Goal: Task Accomplishment & Management: Complete application form

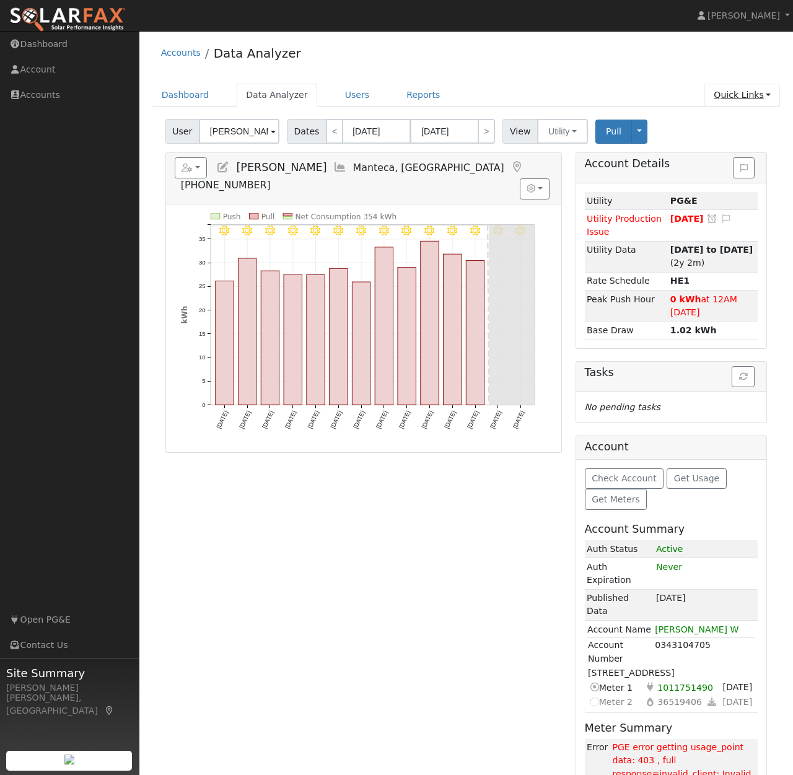
click at [767, 94] on link "Quick Links" at bounding box center [743, 95] width 76 height 23
click at [709, 117] on link "Quick Add" at bounding box center [718, 121] width 126 height 17
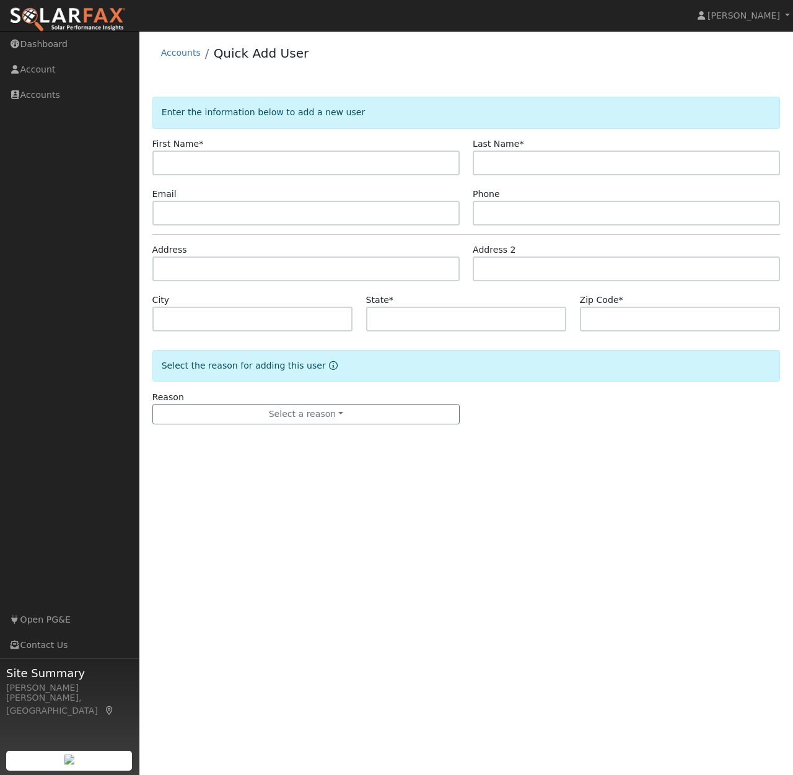
click at [205, 163] on input "text" at bounding box center [305, 163] width 307 height 25
type input "Melissa"
type input "Cardoso"
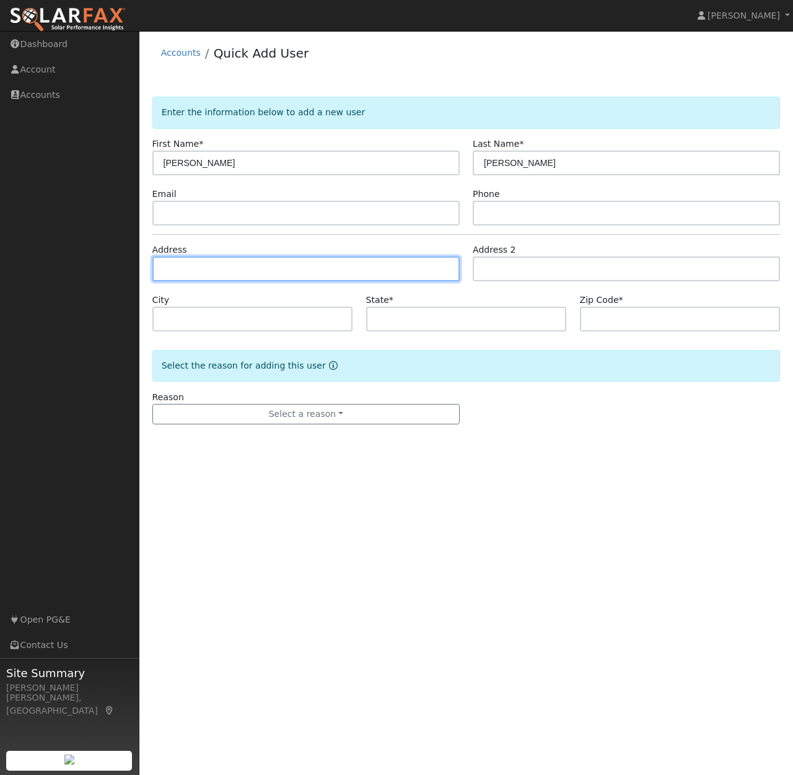
click at [200, 268] on input "text" at bounding box center [305, 269] width 307 height 25
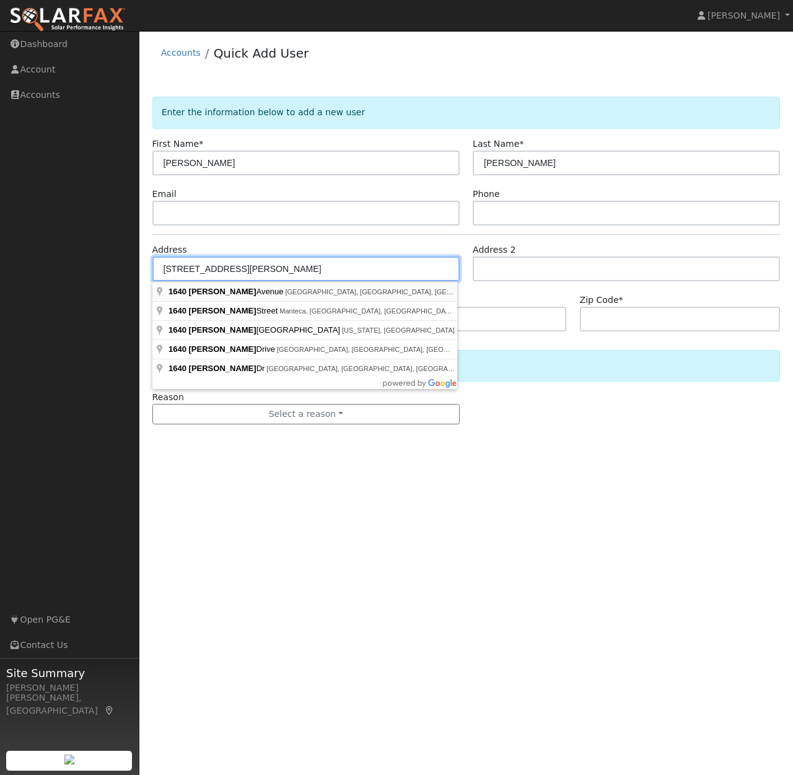
type input "1640 Daniels Avenue"
type input "Escalon"
type input "CA"
type input "95320"
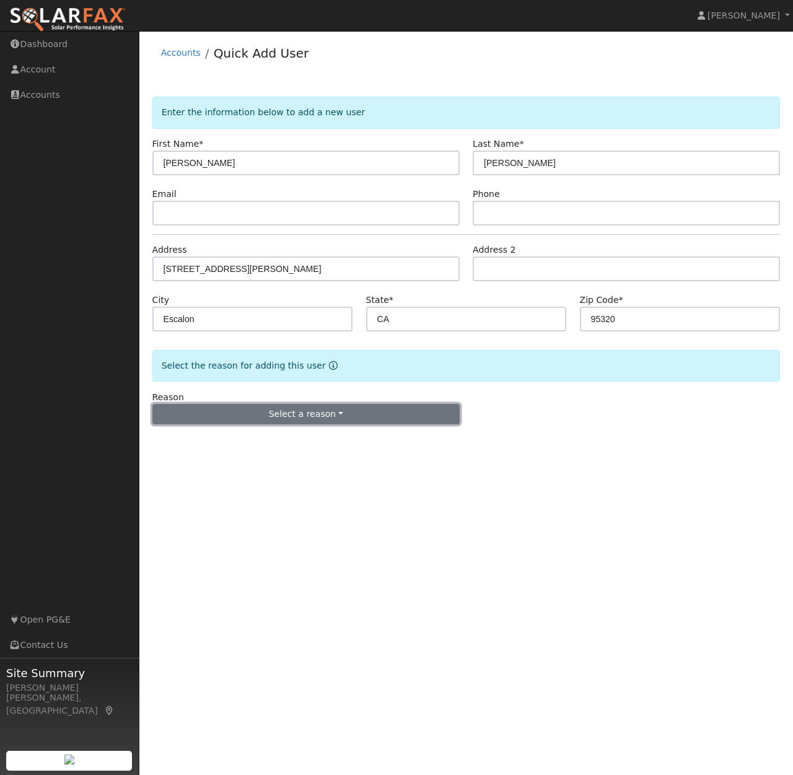
click at [342, 413] on button "Select a reason" at bounding box center [305, 414] width 307 height 21
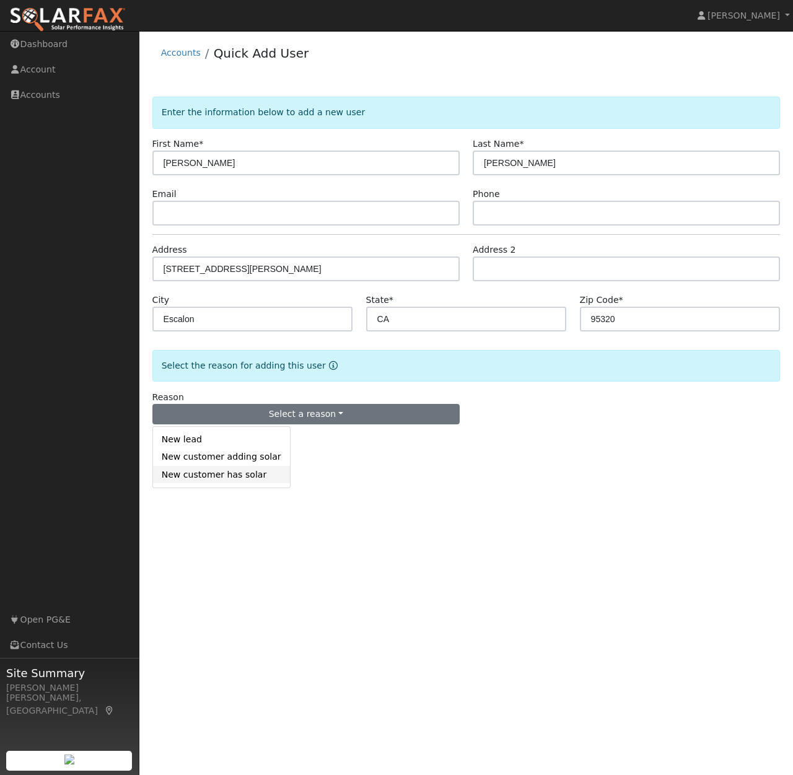
click at [209, 475] on link "New customer has solar" at bounding box center [221, 474] width 137 height 17
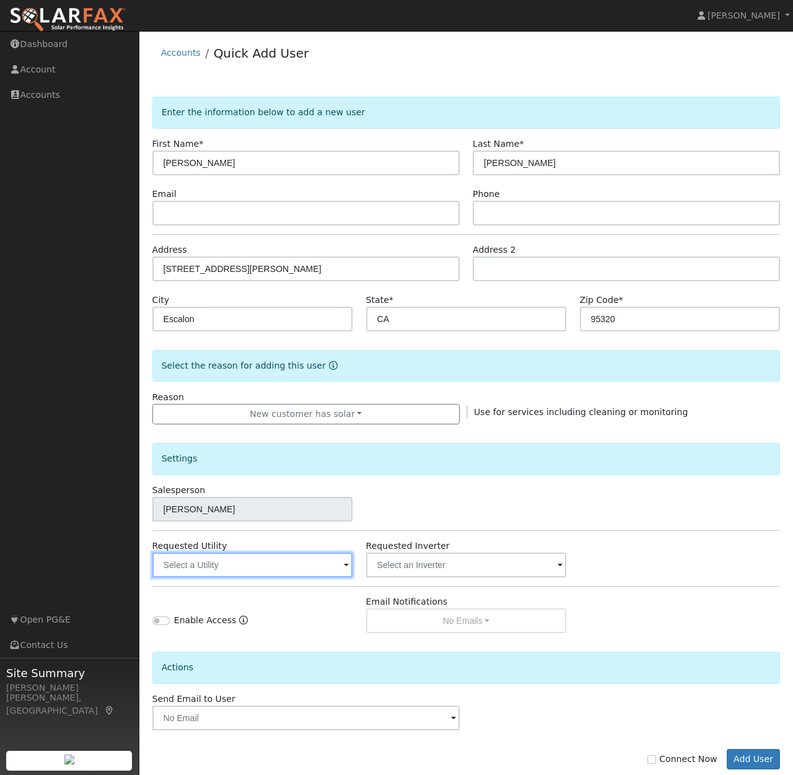
click at [342, 570] on input "text" at bounding box center [252, 565] width 201 height 25
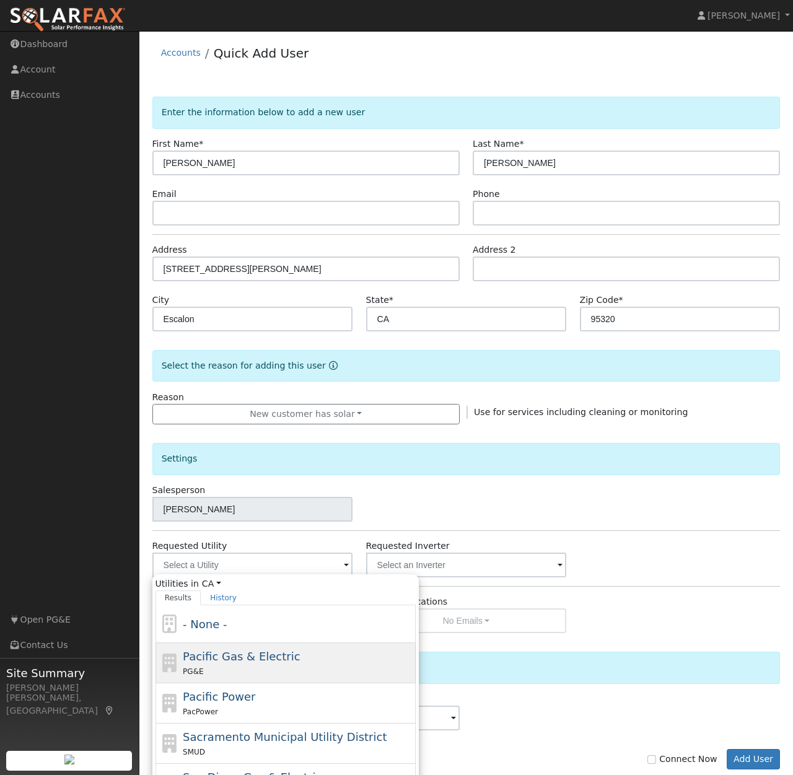
click at [260, 652] on span "Pacific Gas & Electric" at bounding box center [241, 656] width 117 height 13
type input "Pacific Gas & Electric"
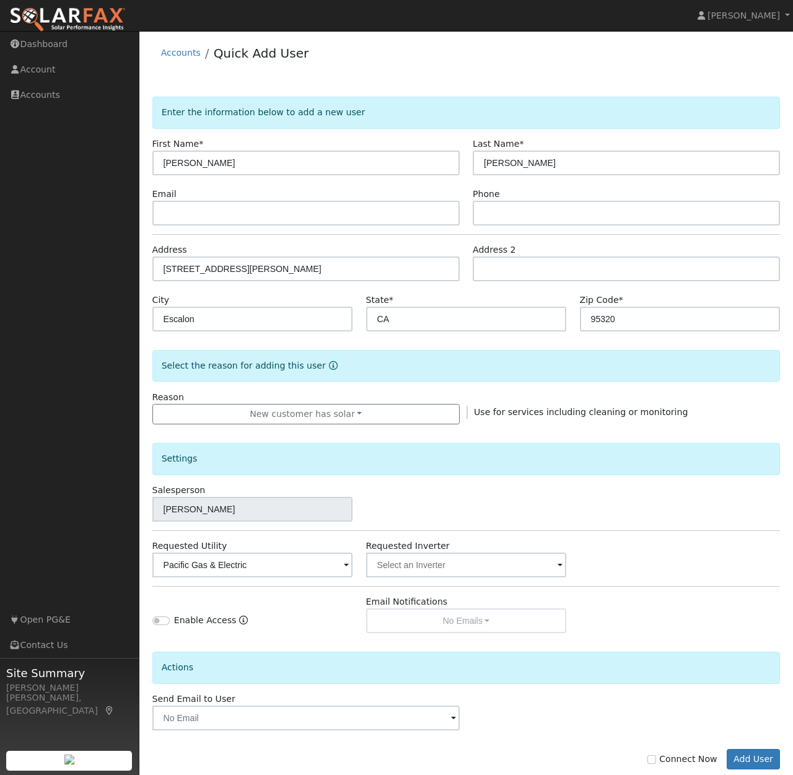
click at [630, 619] on div "Enable Access Email Notifications No Emails No Emails Weekly Emails Monthly Ema…" at bounding box center [467, 615] width 642 height 38
click at [196, 211] on input "text" at bounding box center [305, 213] width 307 height 25
paste input "cardoso.melissa85@yahoo.com"
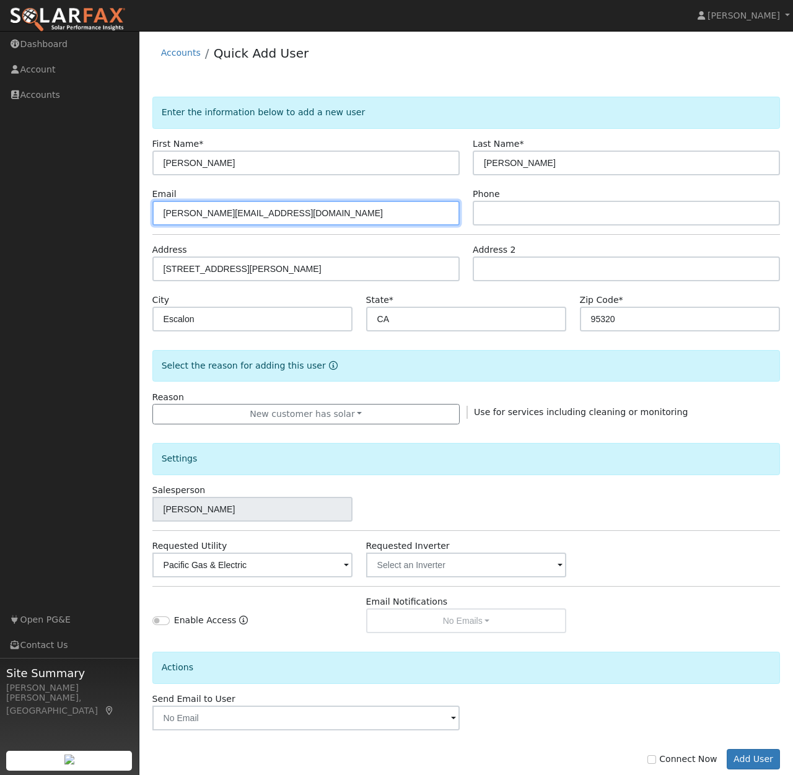
type input "cardoso.melissa85@yahoo.com"
click at [423, 248] on div "Address 1640 Daniels Avenue" at bounding box center [306, 263] width 321 height 38
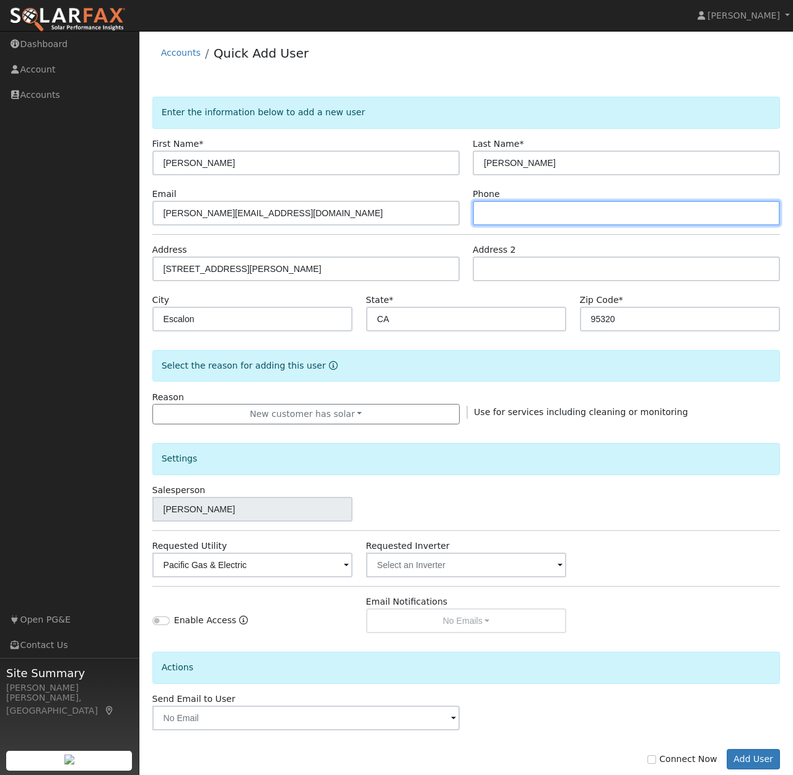
click at [507, 213] on input "text" at bounding box center [626, 213] width 307 height 25
type input "209-602-7461"
click at [717, 418] on div "Use for services including cleaning or monitoring" at bounding box center [627, 412] width 321 height 13
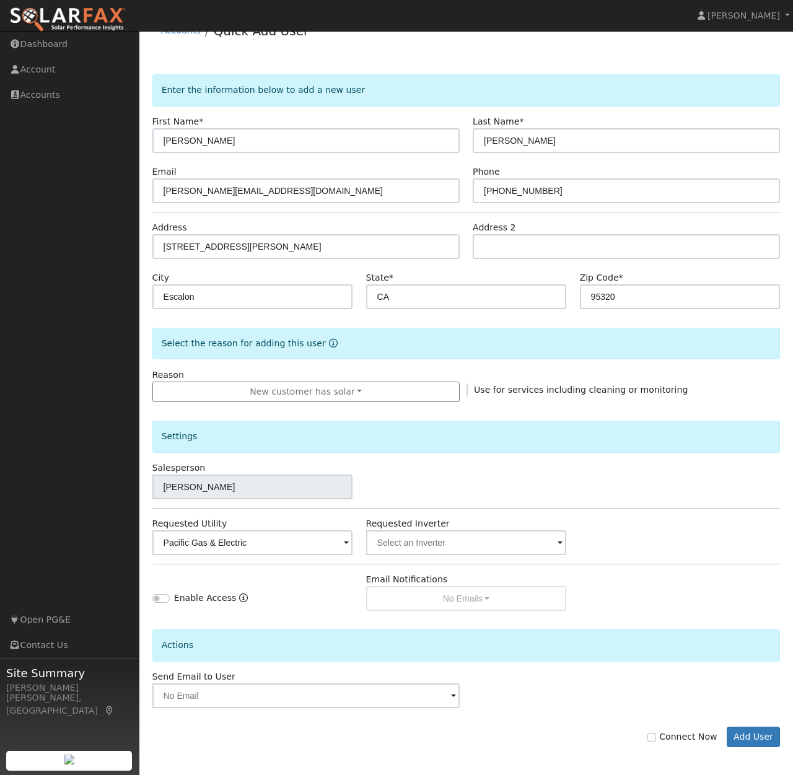
scroll to position [25, 0]
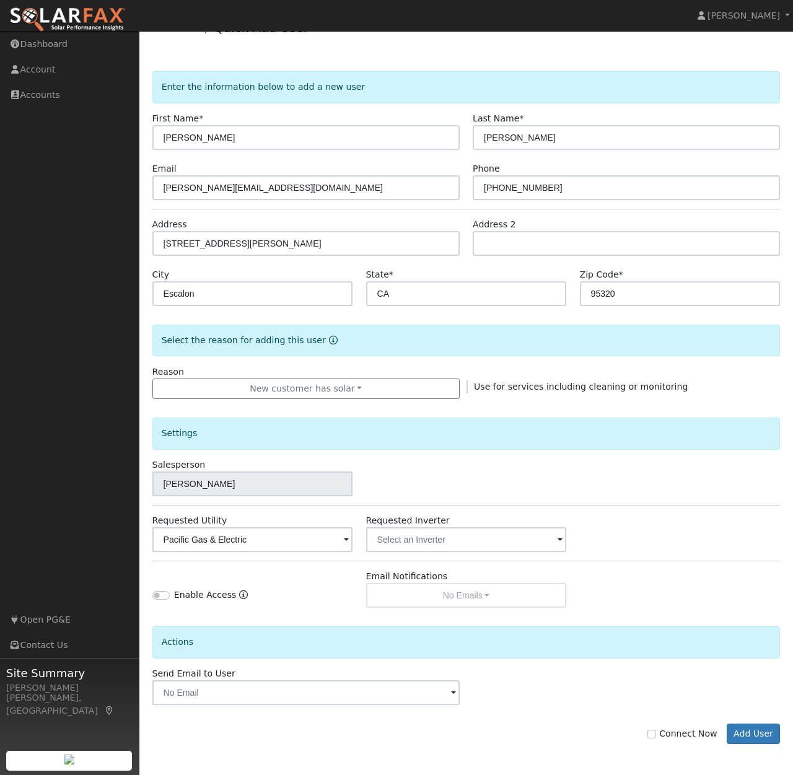
click at [349, 540] on span at bounding box center [346, 541] width 5 height 14
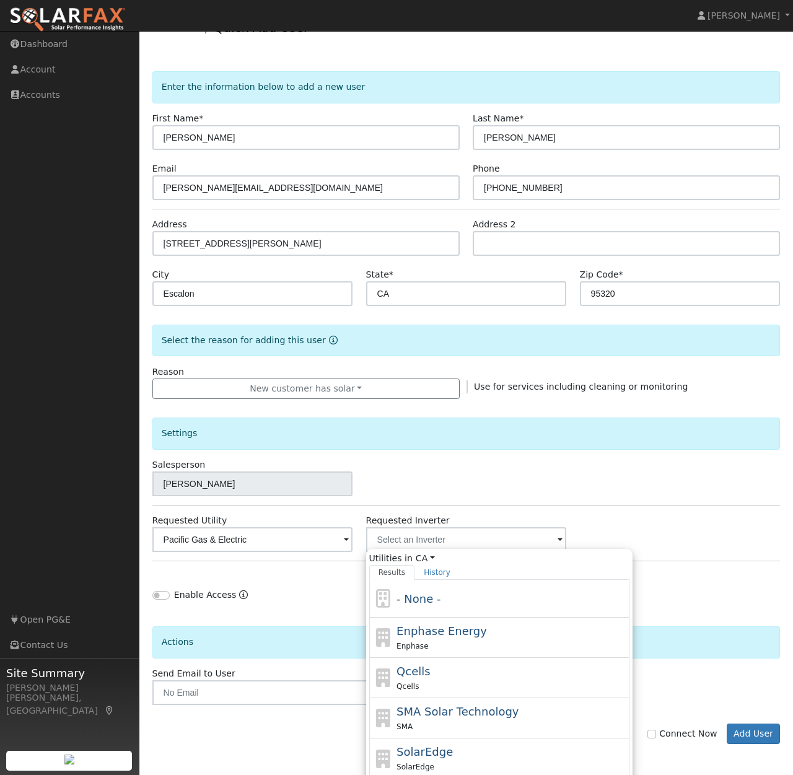
click at [645, 573] on div "Enable Access Email Notifications No Emails No Emails Weekly Emails Monthly Ema…" at bounding box center [467, 589] width 642 height 38
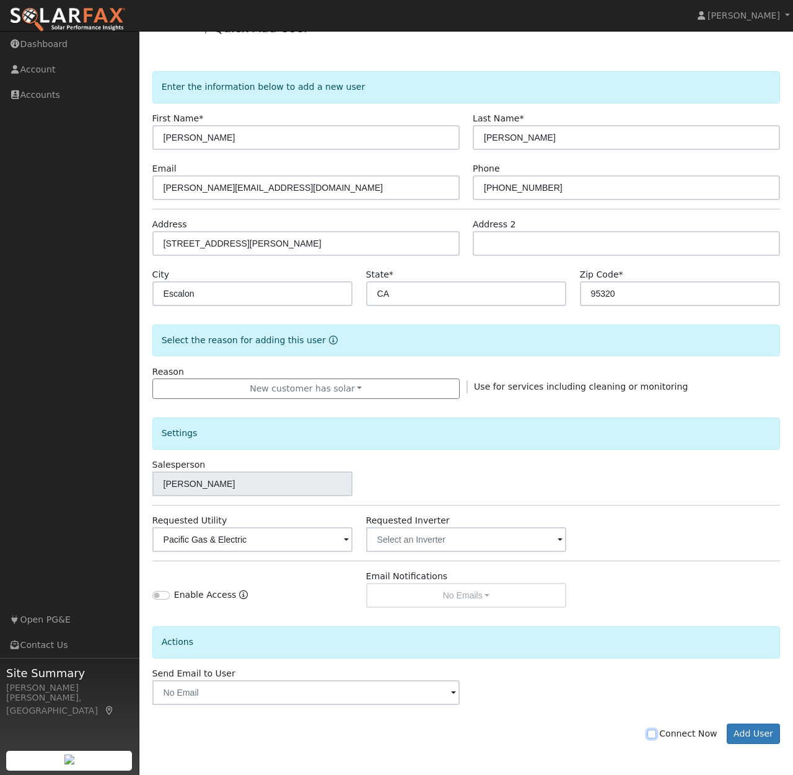
click at [656, 732] on input "Connect Now" at bounding box center [652, 734] width 9 height 9
checkbox input "true"
click at [754, 734] on button "Add User" at bounding box center [754, 734] width 54 height 21
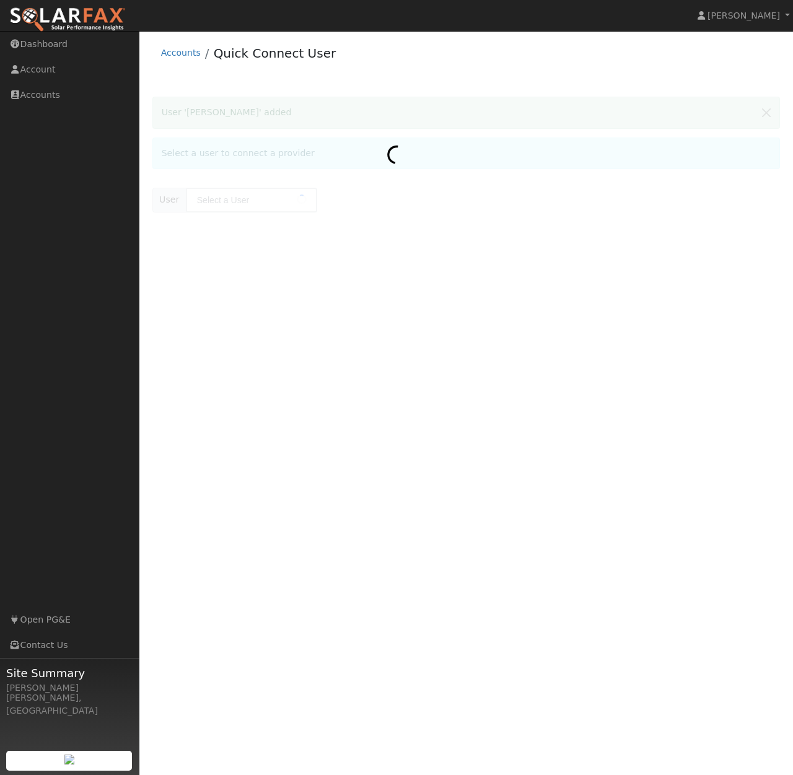
type input "[PERSON_NAME]"
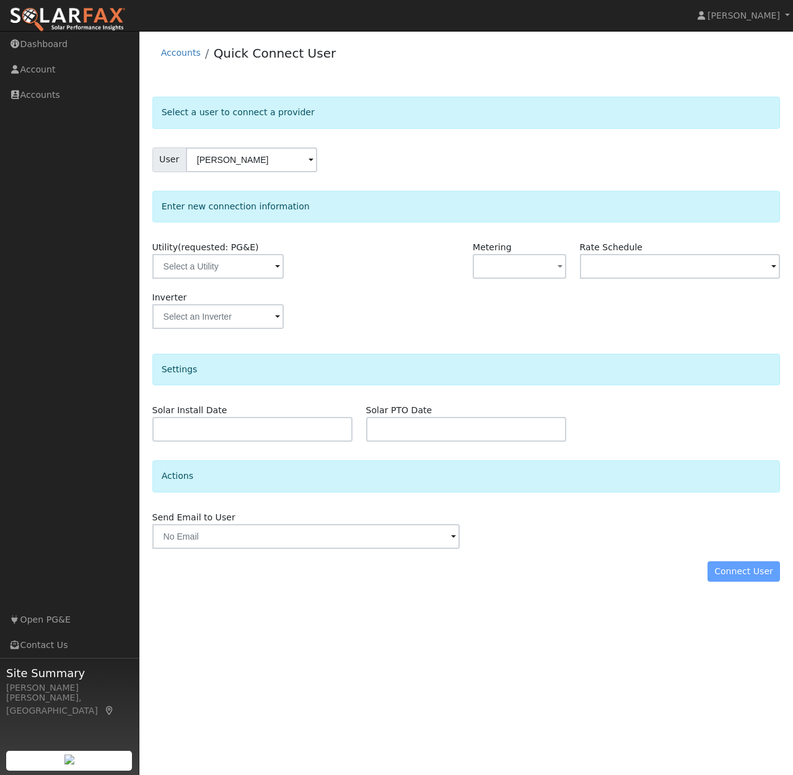
click at [342, 288] on div "Utility (requested: PG&E)" at bounding box center [253, 266] width 214 height 50
click at [275, 268] on span at bounding box center [277, 267] width 5 height 14
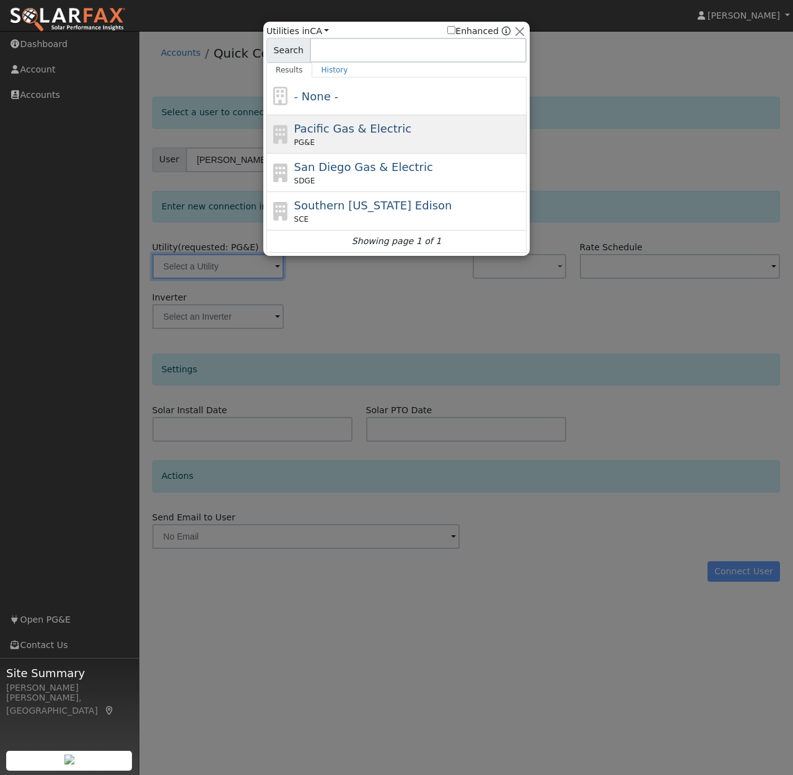
click at [340, 138] on div "PG&E" at bounding box center [409, 142] width 230 height 11
type input "PG&E"
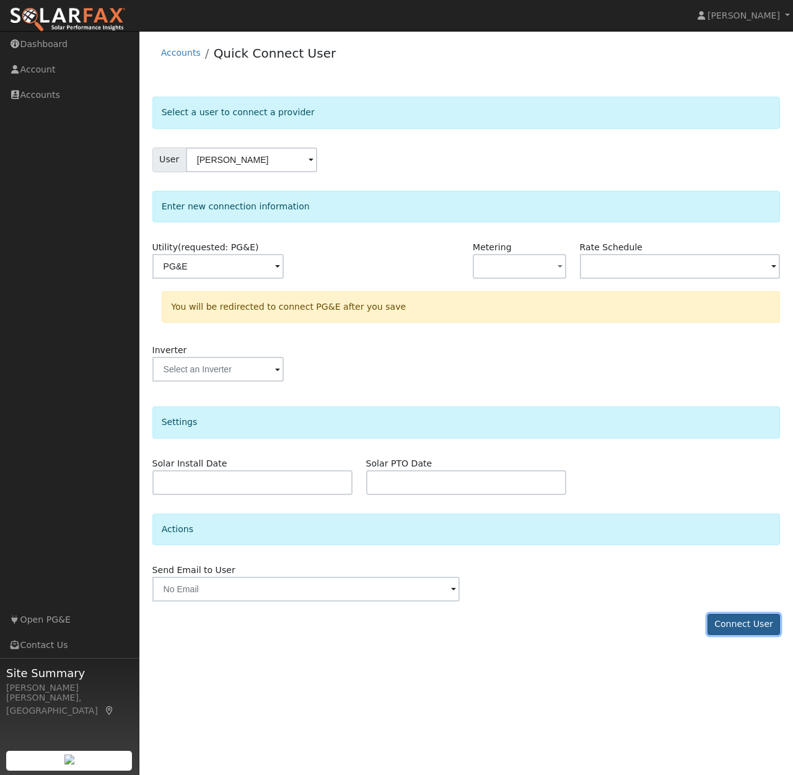
click at [731, 626] on button "Connect User" at bounding box center [744, 624] width 73 height 21
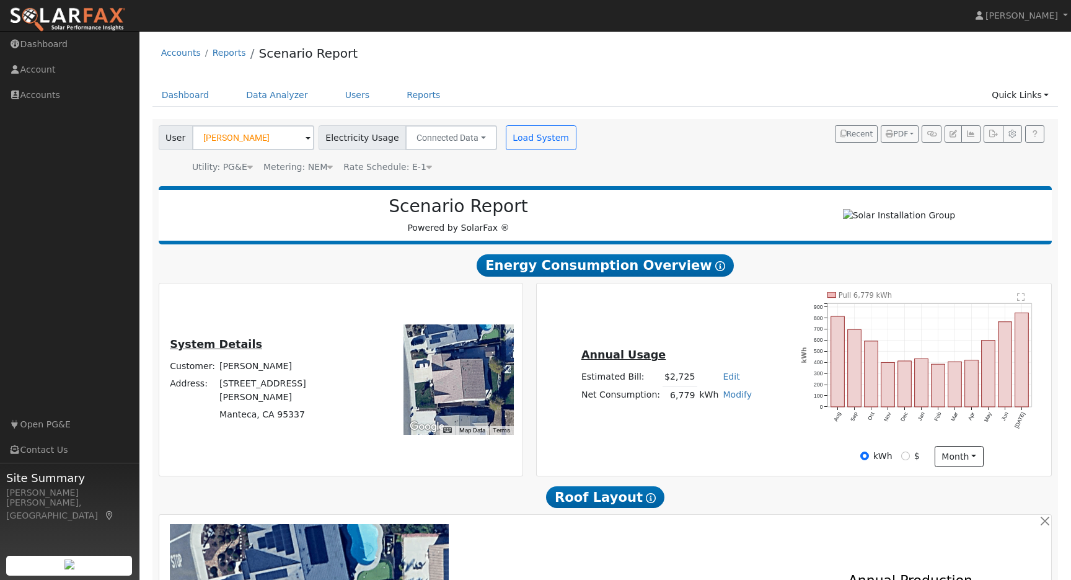
scroll to position [60, 0]
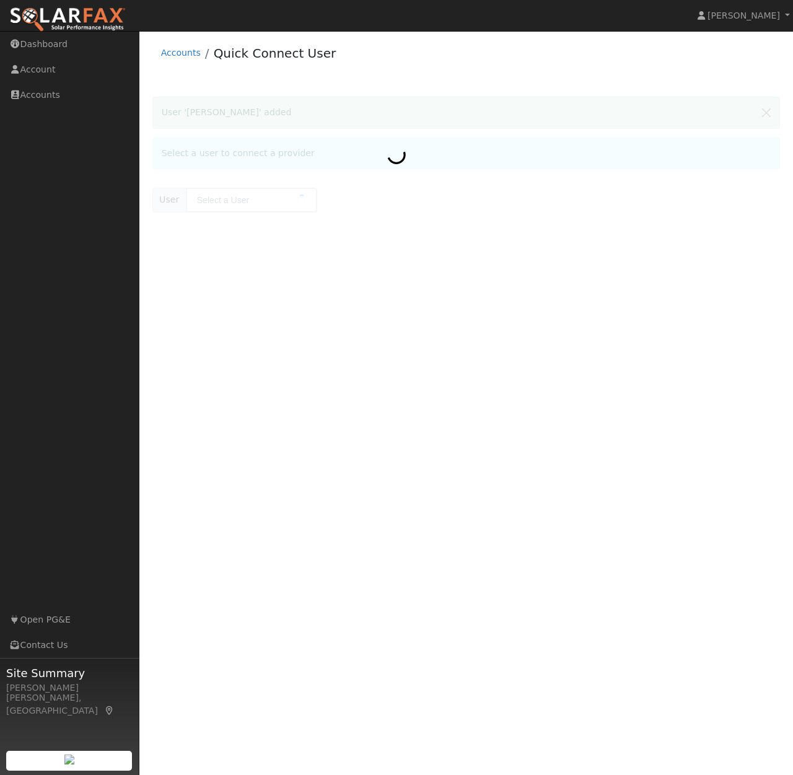
type input "[PERSON_NAME]"
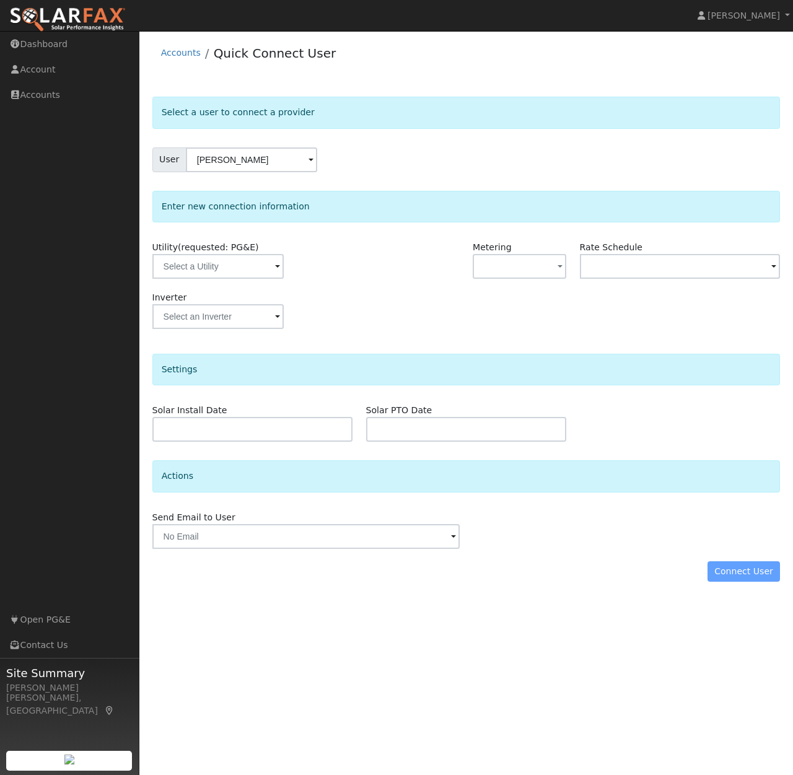
click at [375, 257] on div at bounding box center [413, 266] width 107 height 50
click at [275, 268] on span at bounding box center [277, 267] width 5 height 14
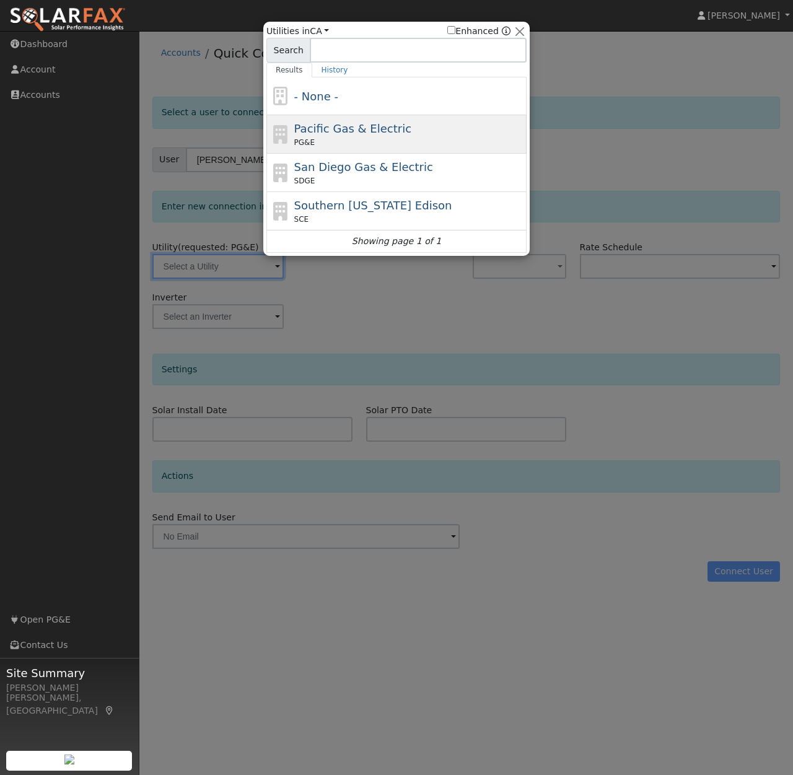
click at [343, 138] on div "PG&E" at bounding box center [409, 142] width 230 height 11
type input "PG&E"
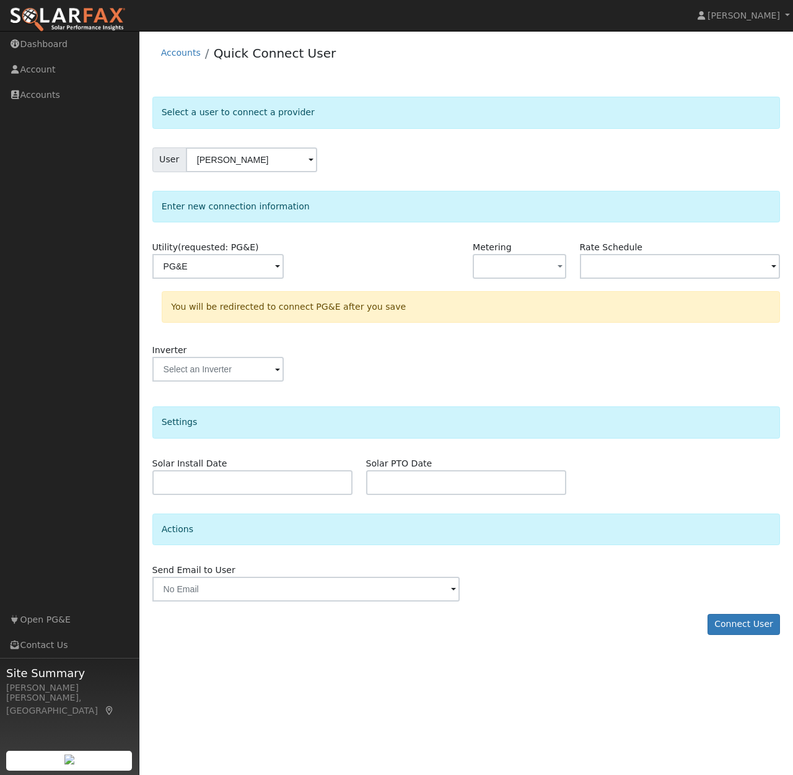
click at [648, 476] on div "Solar Install Date Solar PTO Date" at bounding box center [467, 476] width 642 height 38
click at [733, 629] on button "Connect User" at bounding box center [744, 624] width 73 height 21
